Goal: Navigation & Orientation: Find specific page/section

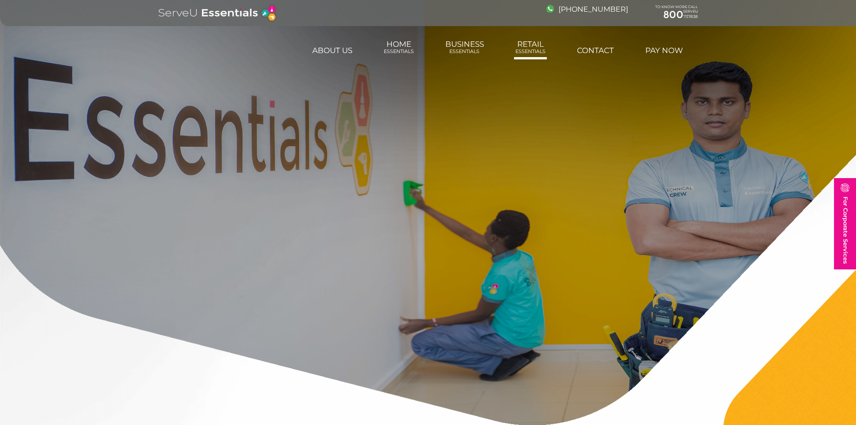
click at [524, 45] on link "Retail Essentials" at bounding box center [530, 47] width 33 height 24
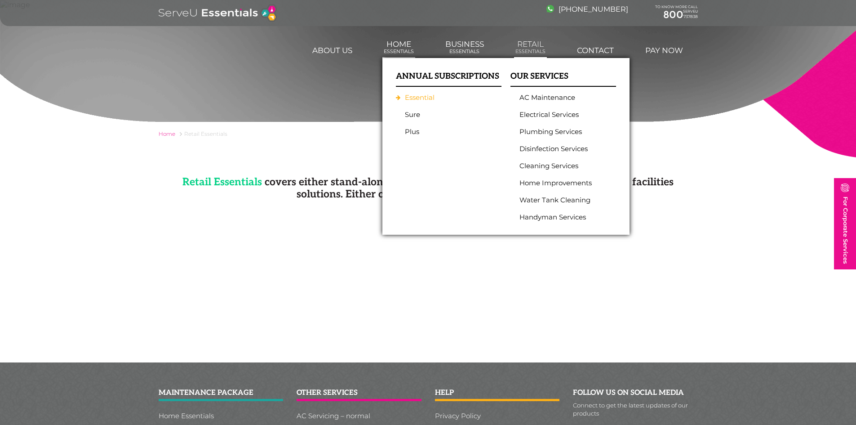
click at [418, 97] on link "Essential" at bounding box center [446, 97] width 83 height 8
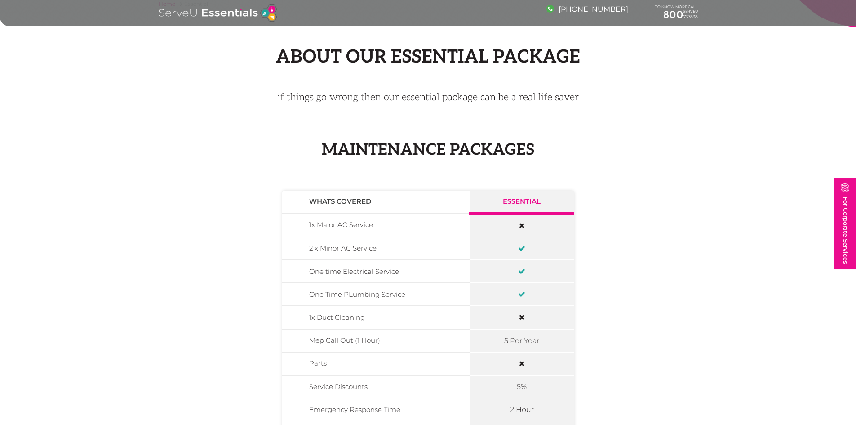
scroll to position [135, 0]
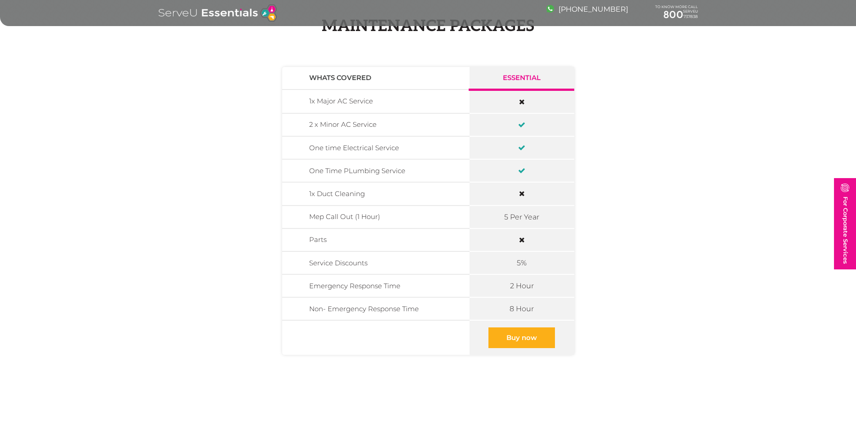
scroll to position [270, 0]
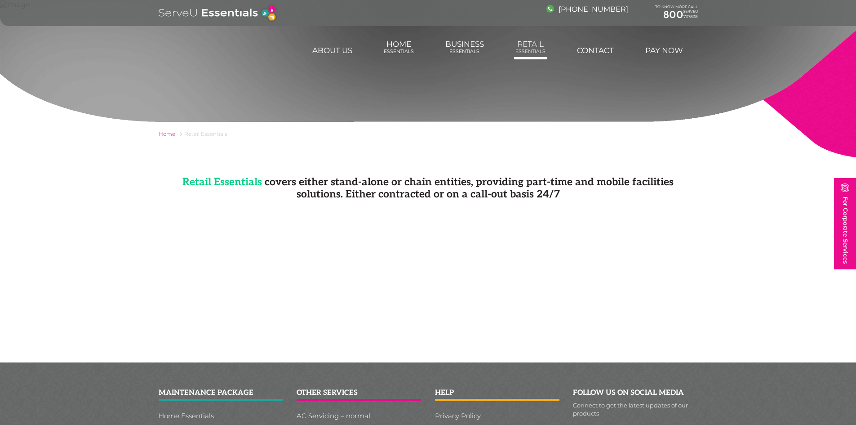
click at [514, 50] on link "Retail Essentials" at bounding box center [530, 47] width 33 height 24
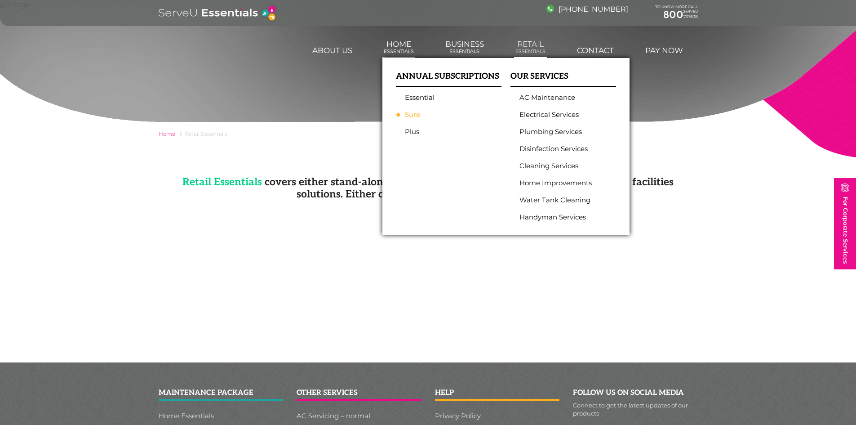
click at [413, 116] on link "Sure" at bounding box center [446, 115] width 83 height 8
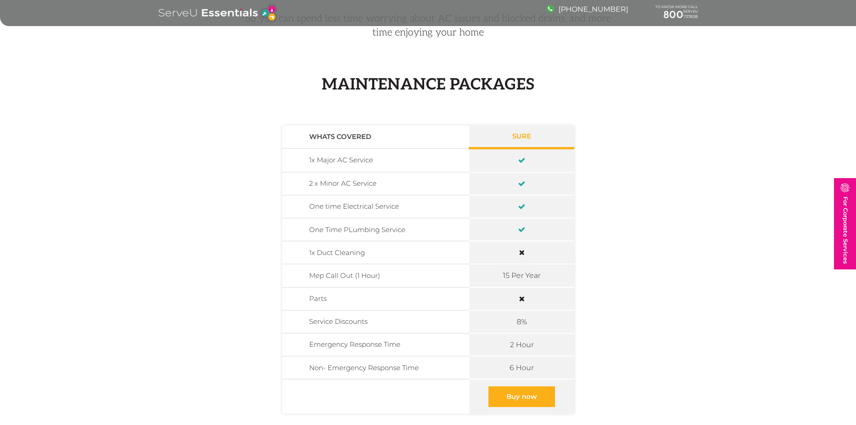
scroll to position [135, 0]
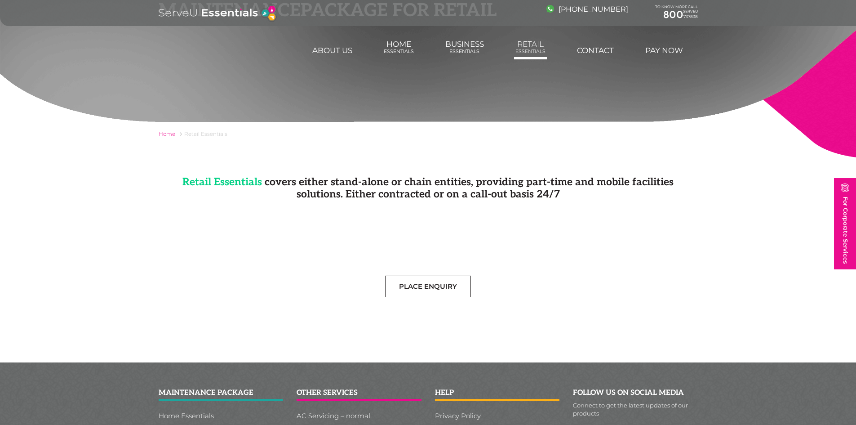
click at [521, 53] on span "Essentials" at bounding box center [530, 52] width 30 height 6
click at [523, 53] on span "Essentials" at bounding box center [530, 52] width 30 height 6
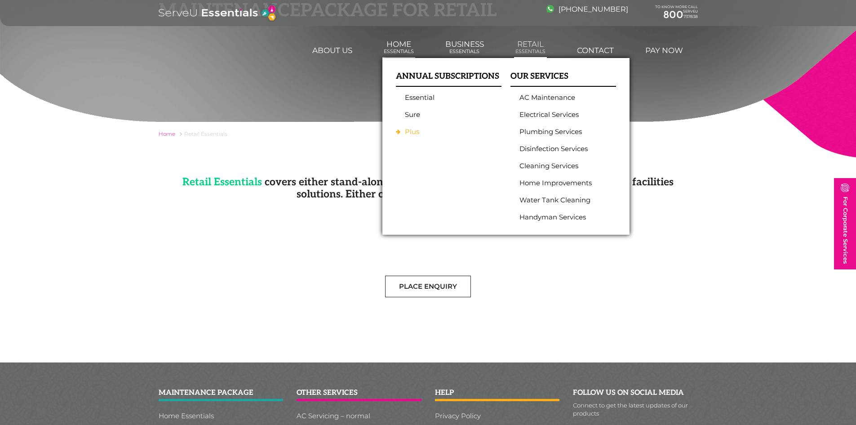
click at [407, 130] on link "Plus" at bounding box center [446, 132] width 83 height 8
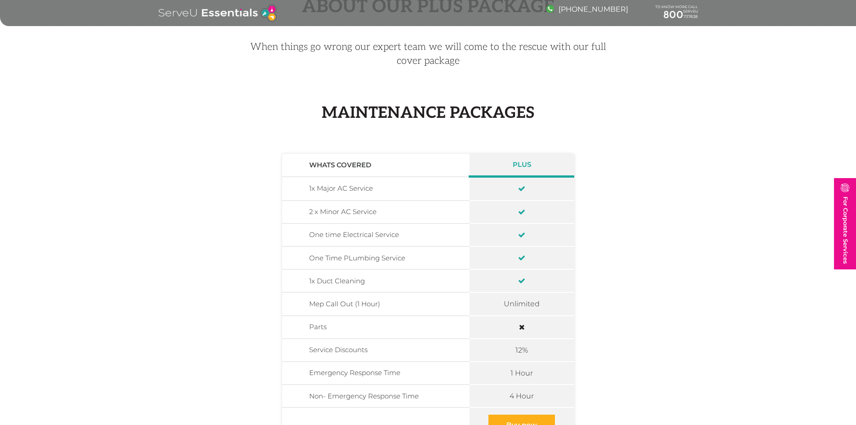
scroll to position [180, 0]
